Goal: Navigation & Orientation: Find specific page/section

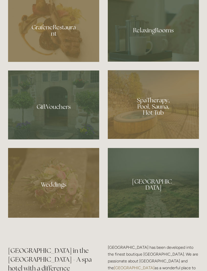
scroll to position [409, 0]
click at [179, 125] on div at bounding box center [153, 104] width 91 height 69
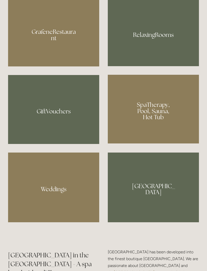
scroll to position [405, 0]
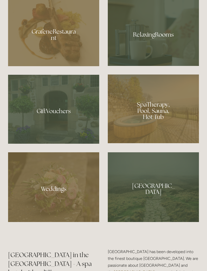
click at [160, 140] on div at bounding box center [153, 109] width 91 height 69
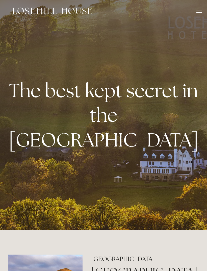
scroll to position [421, 0]
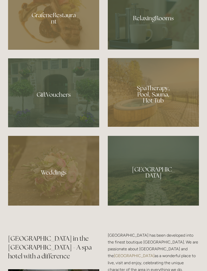
click at [45, 32] on div at bounding box center [53, 16] width 91 height 67
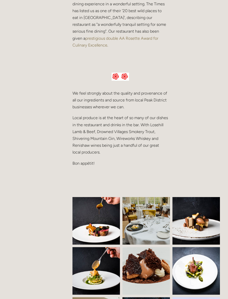
scroll to position [199, 0]
